Goal: Find specific page/section: Find specific page/section

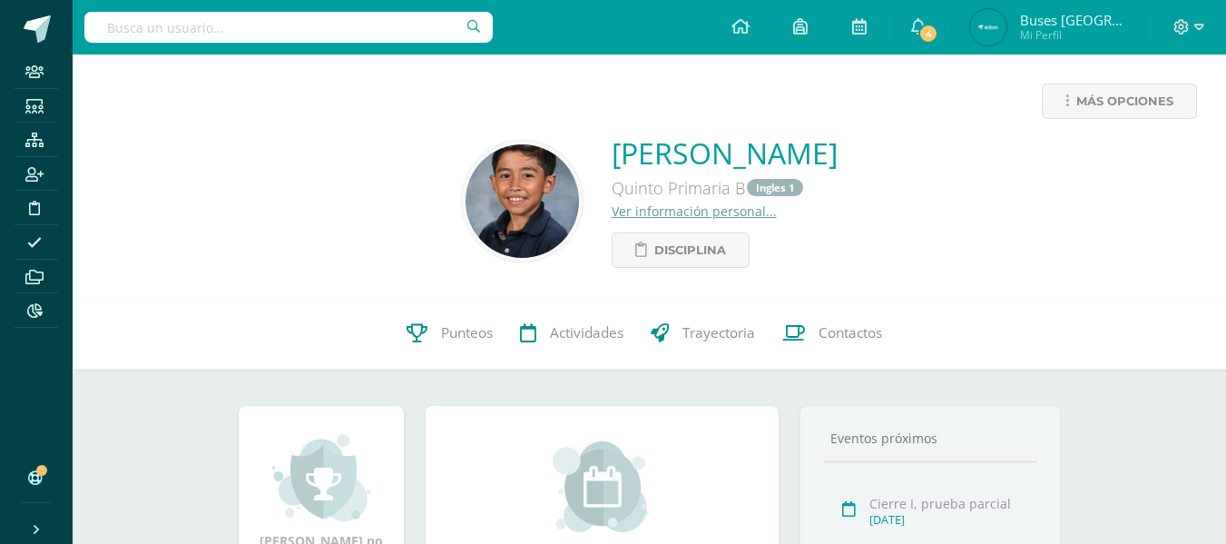
click at [354, 33] on input "text" at bounding box center [288, 27] width 408 height 31
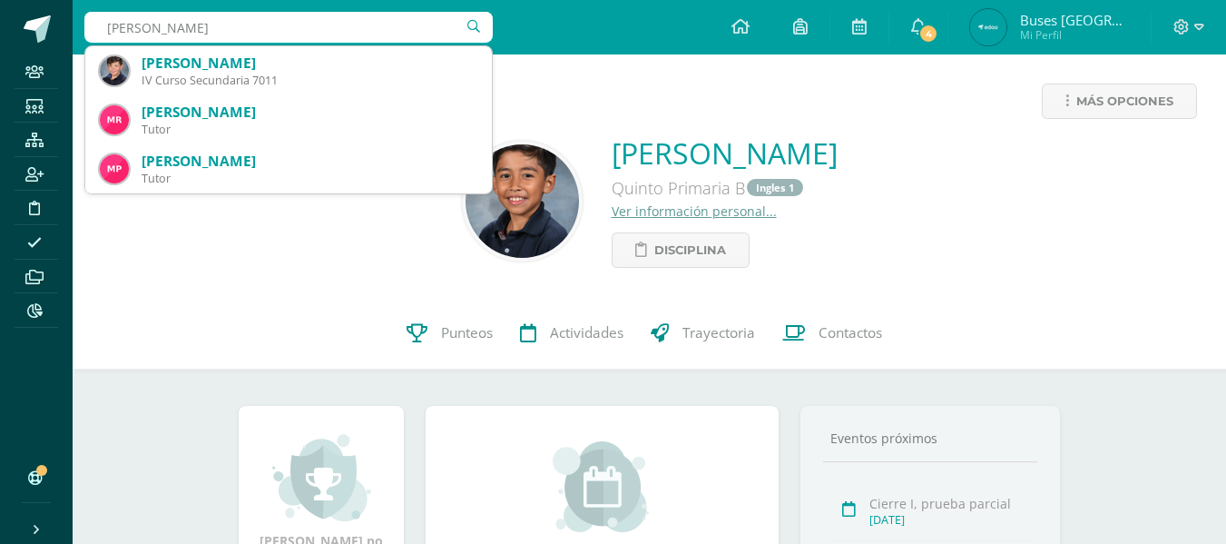
type input "martin ramazz"
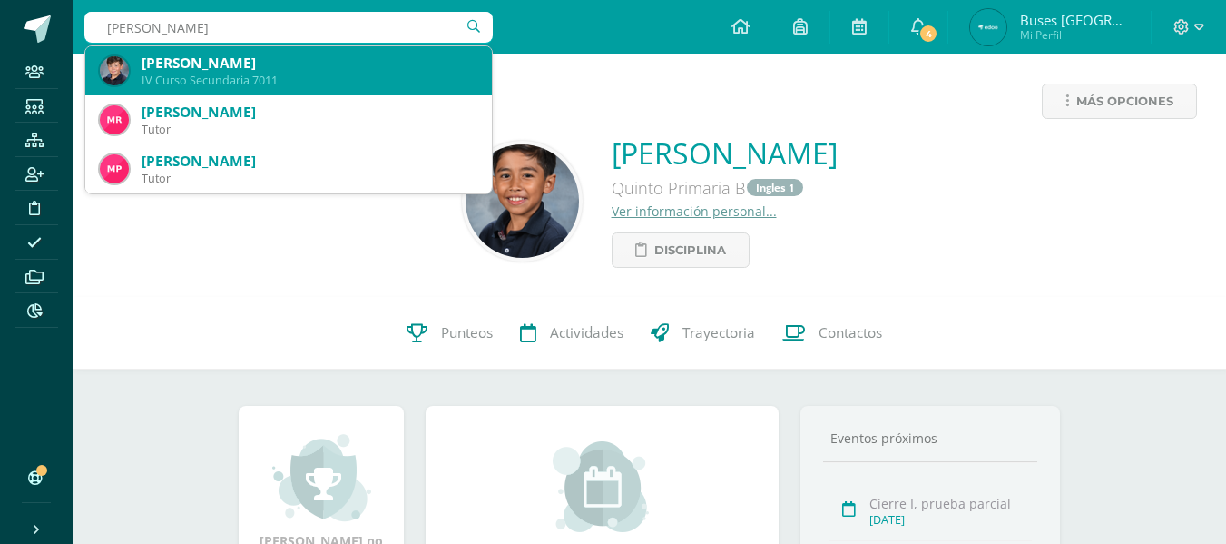
click at [338, 55] on div "Martín José Asensio Ramazzini" at bounding box center [310, 63] width 336 height 19
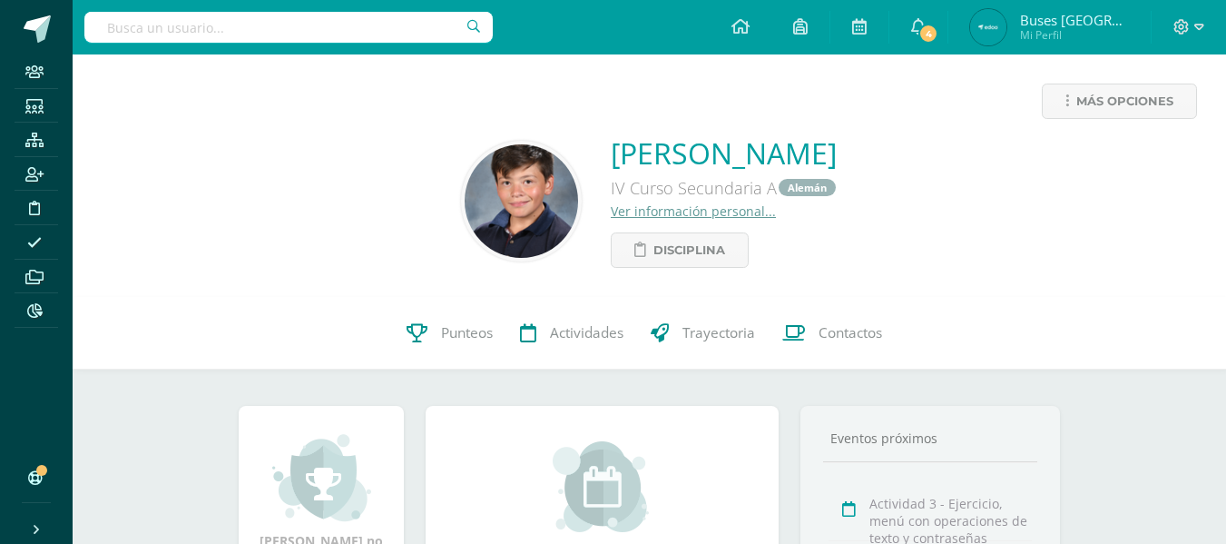
click at [335, 27] on input "text" at bounding box center [288, 27] width 408 height 31
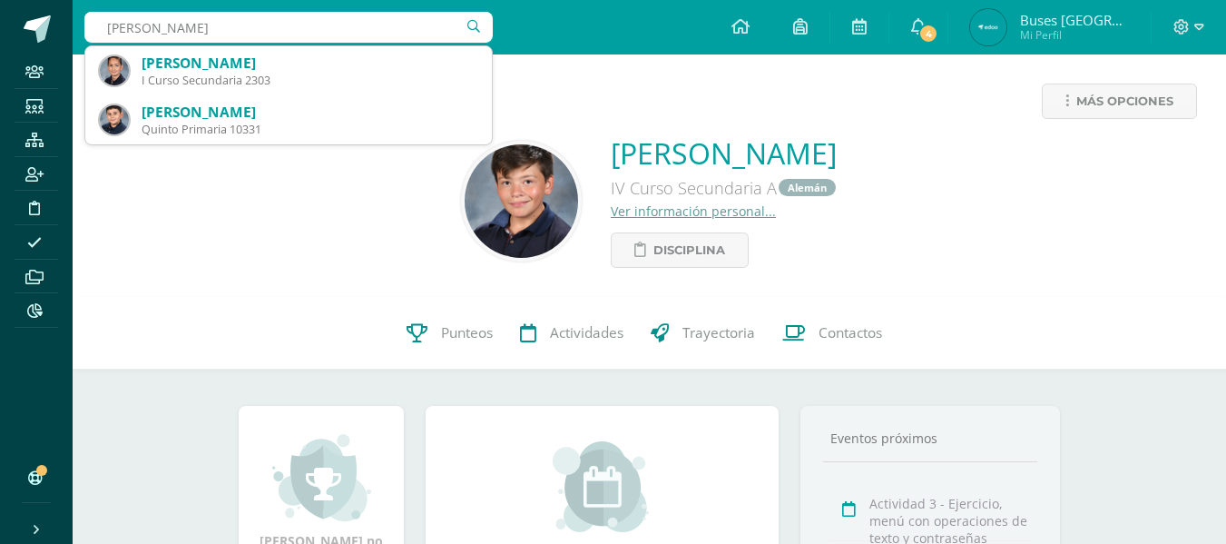
type input "[PERSON_NAME]"
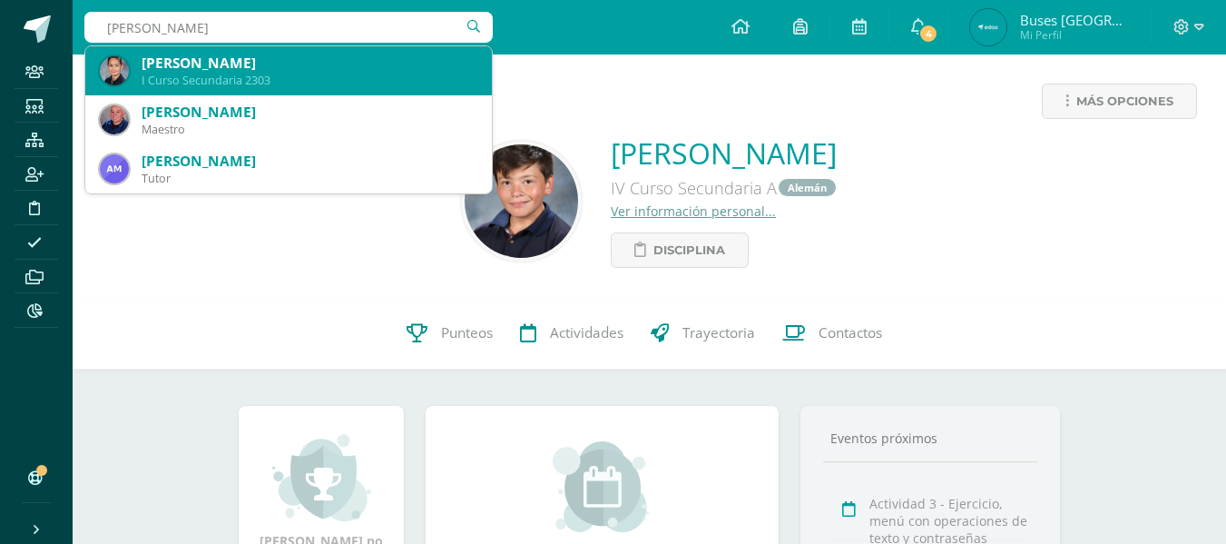
click at [254, 64] on div "[PERSON_NAME]" at bounding box center [310, 63] width 336 height 19
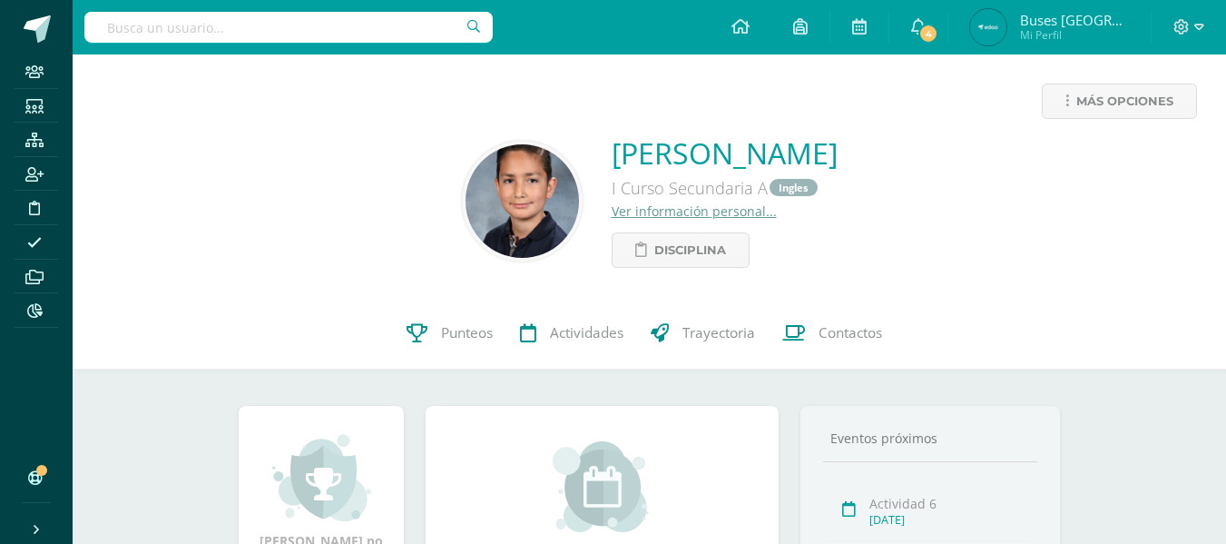
click at [335, 29] on input "text" at bounding box center [288, 27] width 408 height 31
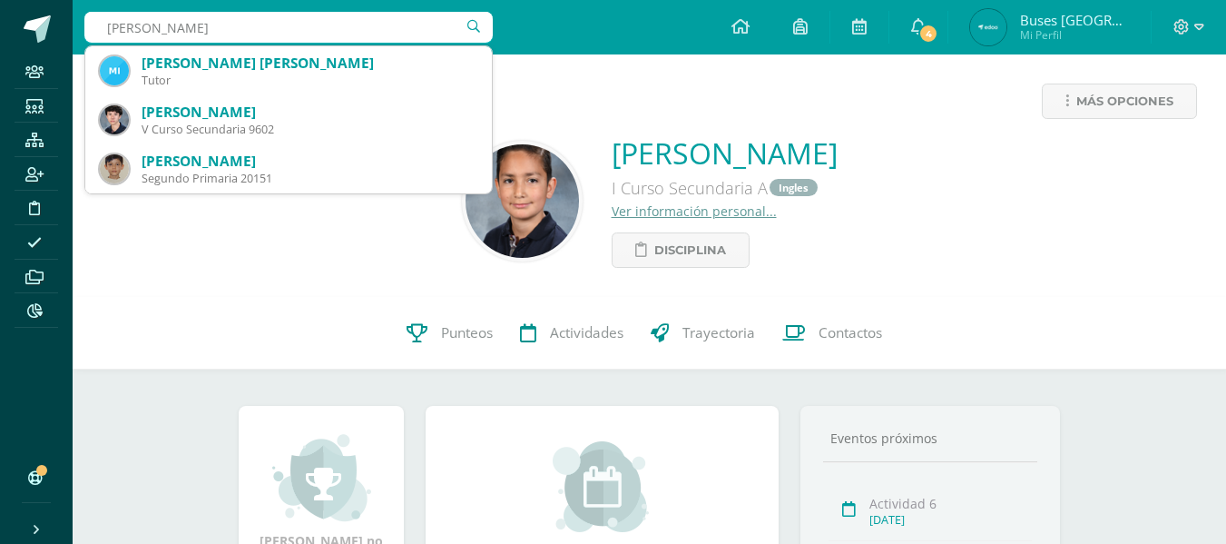
type input "[PERSON_NAME]"
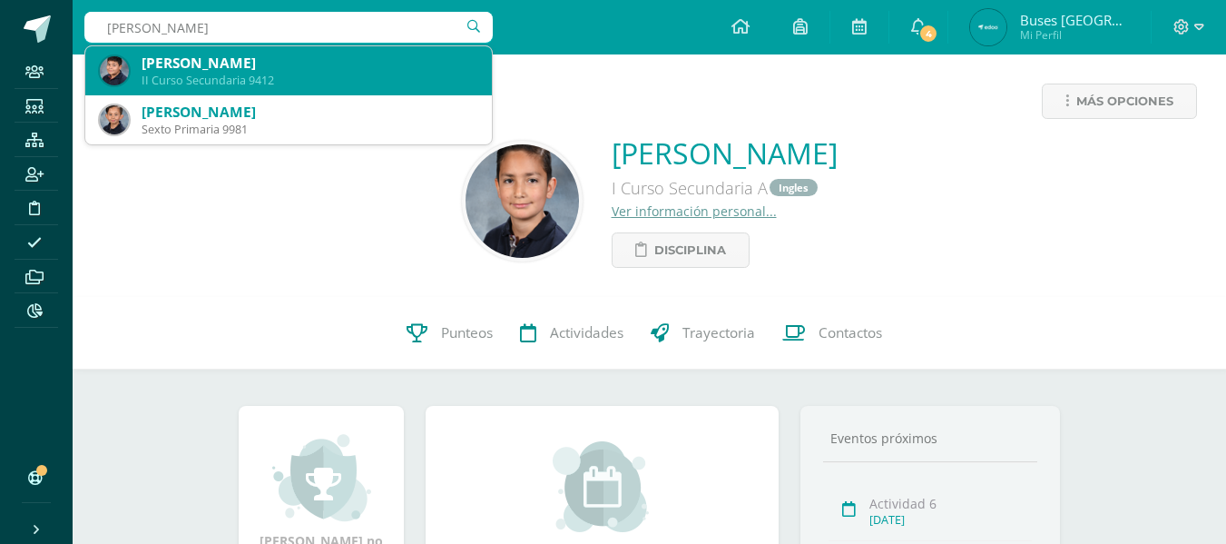
click at [319, 62] on div "[PERSON_NAME]" at bounding box center [310, 63] width 336 height 19
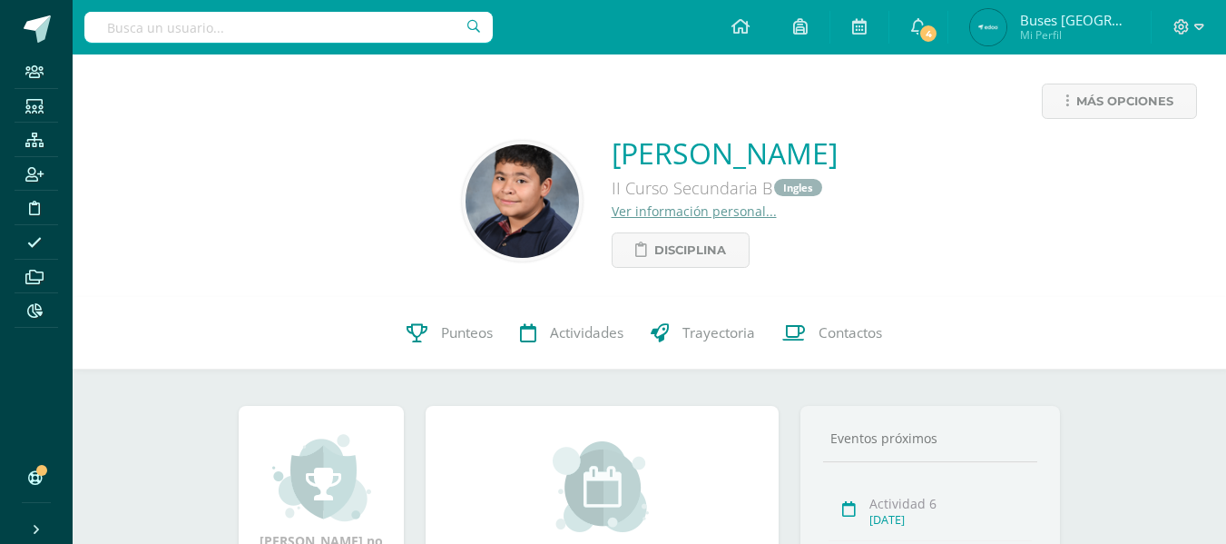
click at [438, 25] on input "text" at bounding box center [288, 27] width 408 height 31
type input "ROMAN"
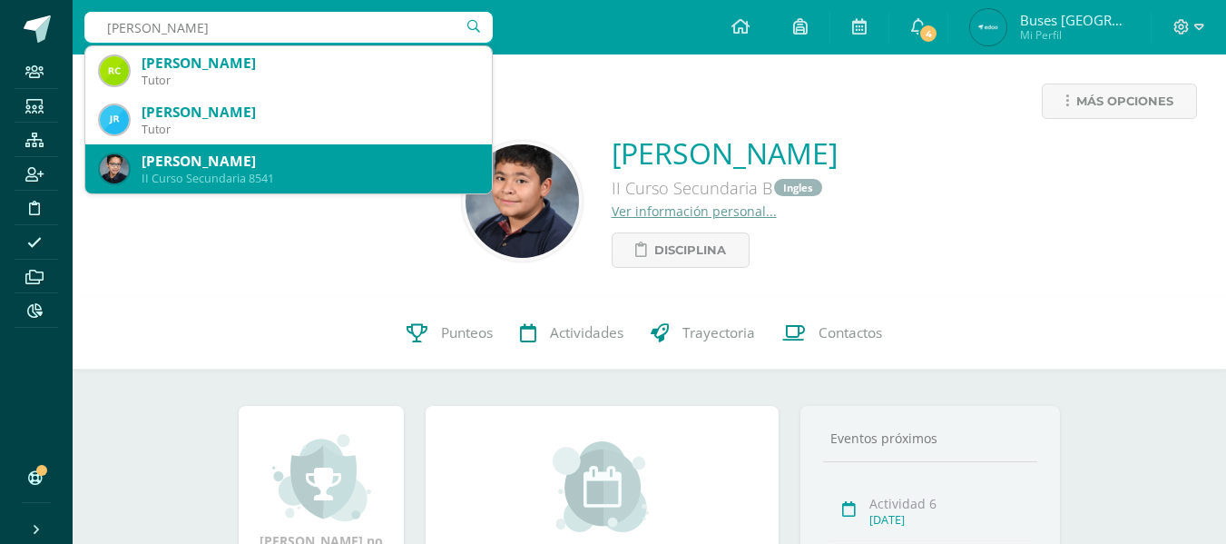
click at [322, 157] on div "José Carlos Roman Morales" at bounding box center [310, 161] width 336 height 19
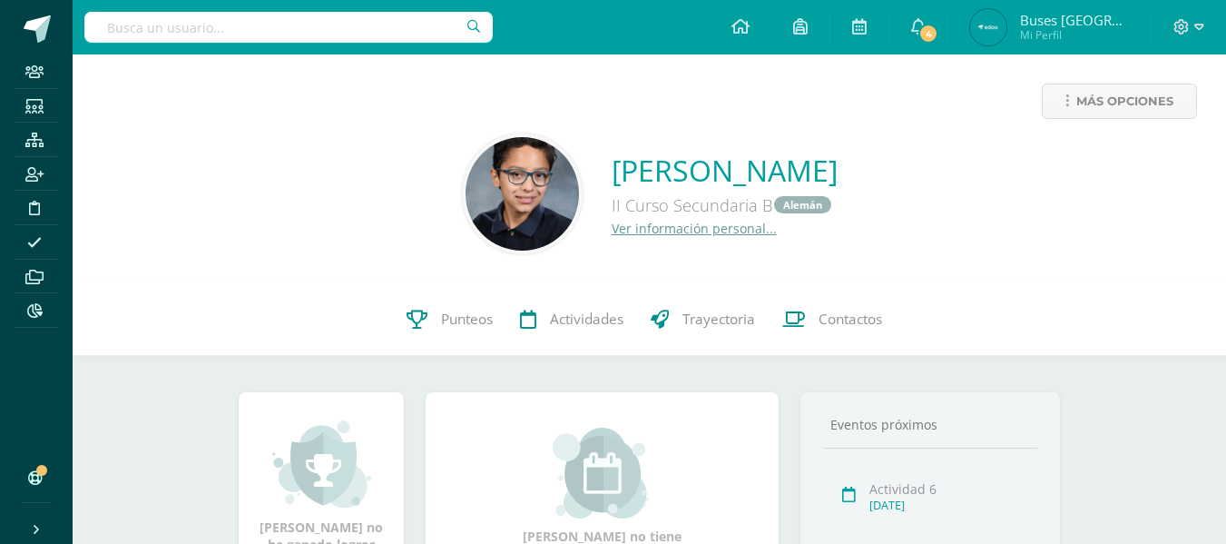
click at [364, 30] on input "text" at bounding box center [288, 27] width 408 height 31
type input "s"
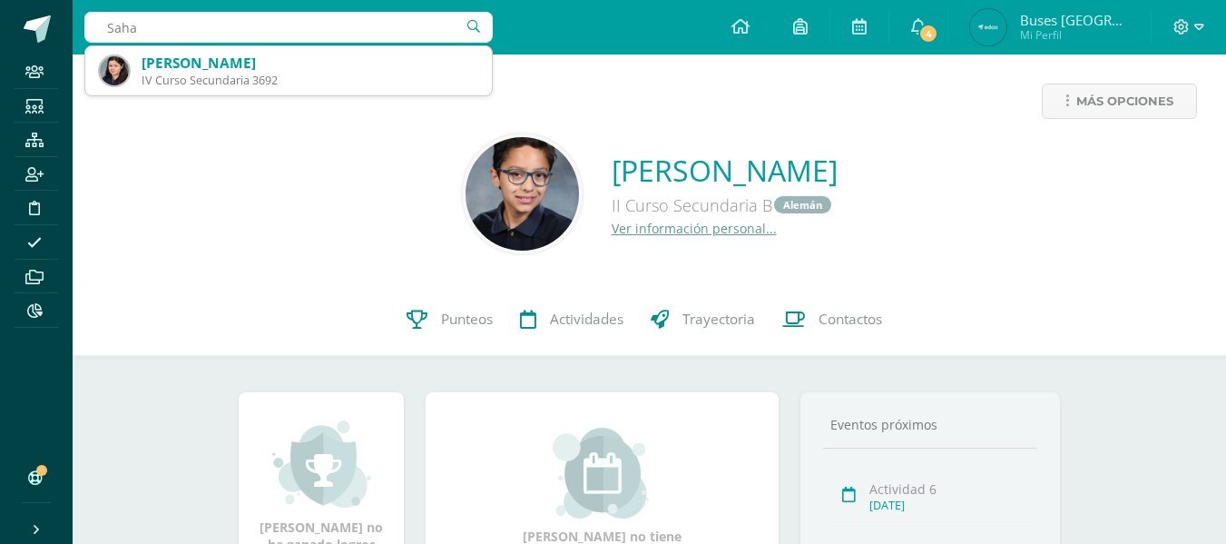
type input "Saha"
